Goal: Task Accomplishment & Management: Complete application form

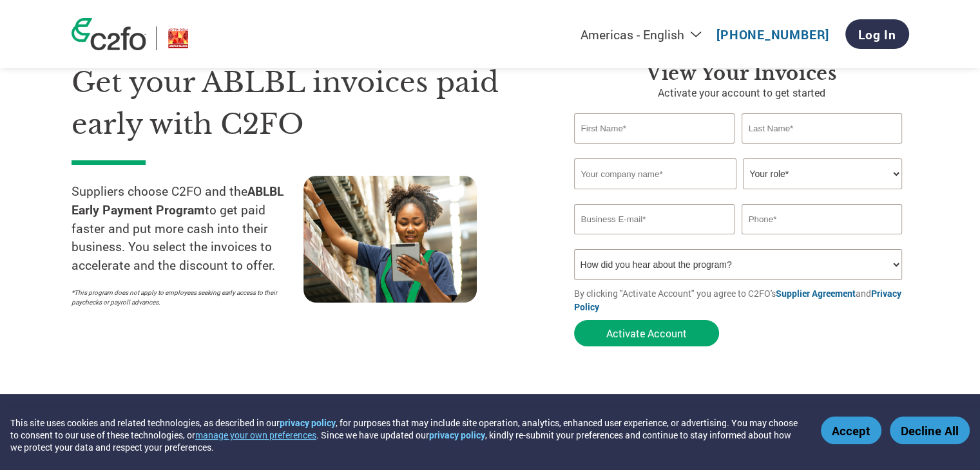
scroll to position [64, 0]
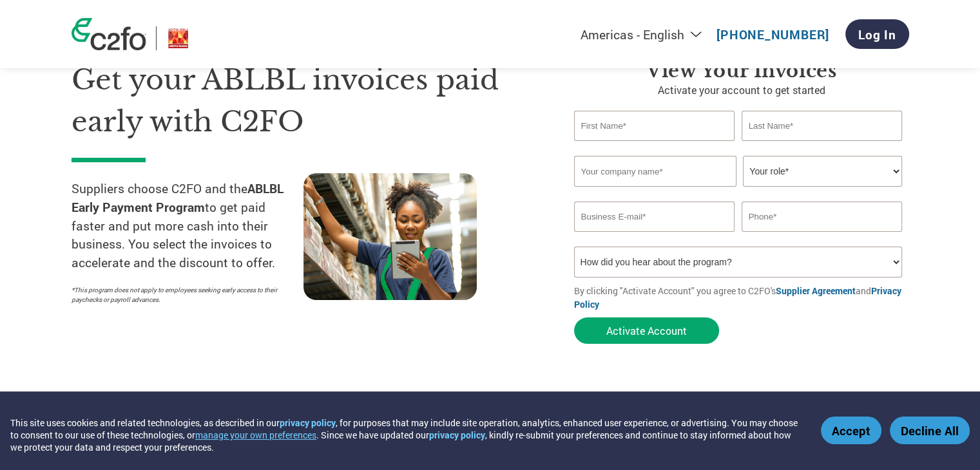
click at [652, 130] on input "text" at bounding box center [654, 126] width 161 height 30
type input "[PERSON_NAME]"
type input "[PERSON_NAME] AND ASS0CIATES"
click at [839, 184] on select "Your role* CFO Controller Credit Manager Finance Director Treasurer CEO Preside…" at bounding box center [822, 171] width 159 height 31
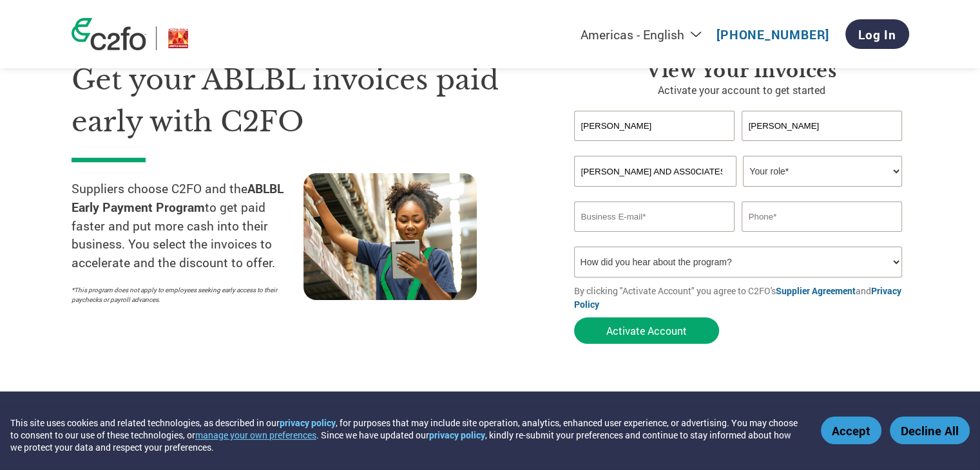
select select "OWNER_FOUNDER"
click at [743, 156] on select "Your role* CFO Controller Credit Manager Finance Director Treasurer CEO Preside…" at bounding box center [822, 171] width 159 height 31
click at [654, 214] on input "email" at bounding box center [654, 217] width 161 height 30
type input "[EMAIL_ADDRESS][DOMAIN_NAME]"
type input "[PHONE_NUMBER]"
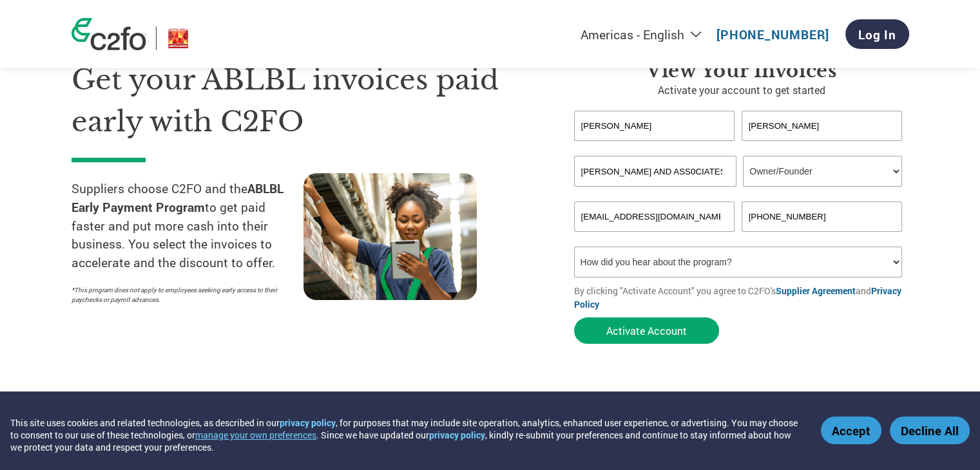
click at [748, 264] on select "How did you hear about the program? Received a letter Email Social Media Online…" at bounding box center [738, 262] width 329 height 31
select select "Email"
click at [574, 247] on select "How did you hear about the program? Received a letter Email Social Media Online…" at bounding box center [738, 262] width 329 height 31
click at [523, 290] on div at bounding box center [420, 242] width 232 height 138
click at [642, 333] on button "Activate Account" at bounding box center [646, 331] width 145 height 26
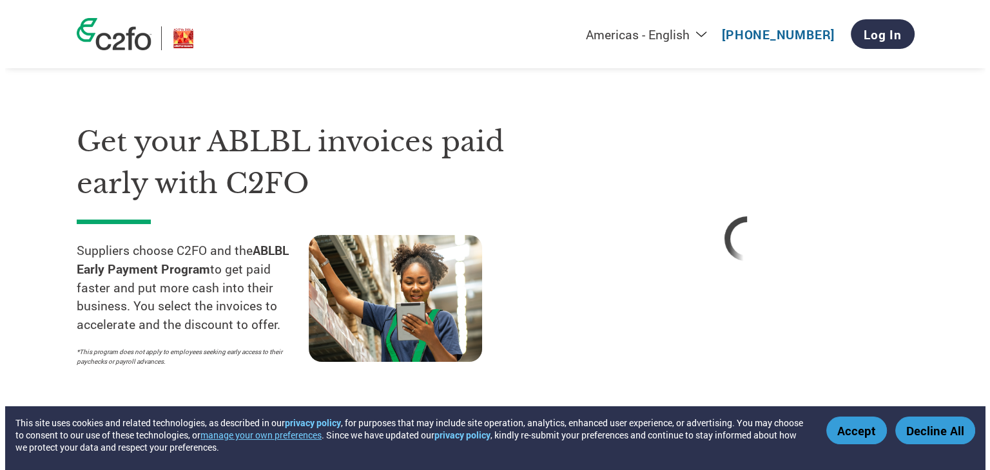
scroll to position [0, 0]
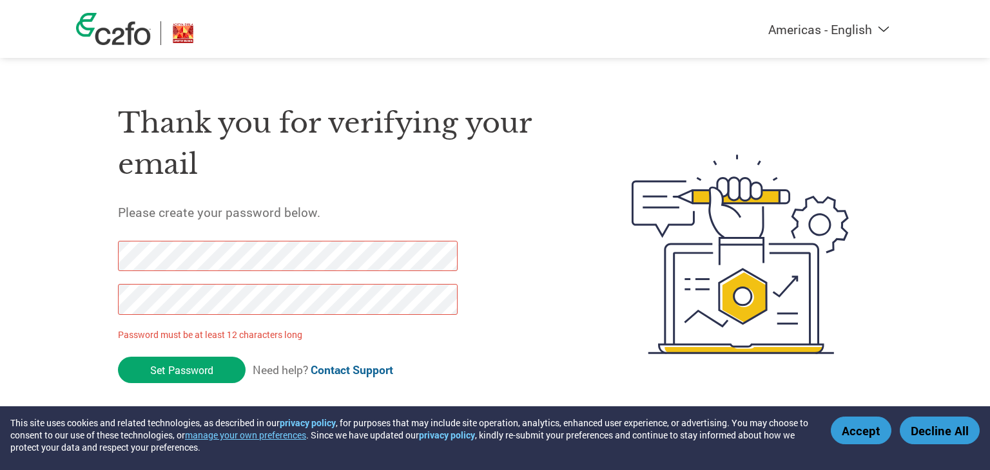
click at [81, 260] on div "Thank you for verifying your email Please create your password below. Password …" at bounding box center [495, 255] width 838 height 342
click at [177, 374] on input "Set Password" at bounding box center [182, 370] width 128 height 26
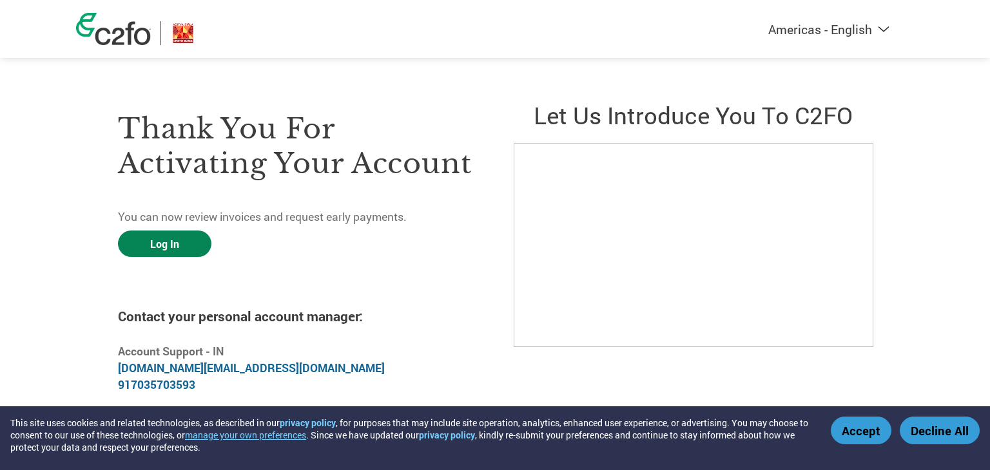
click at [177, 251] on link "Log In" at bounding box center [164, 244] width 93 height 26
